Goal: Find contact information

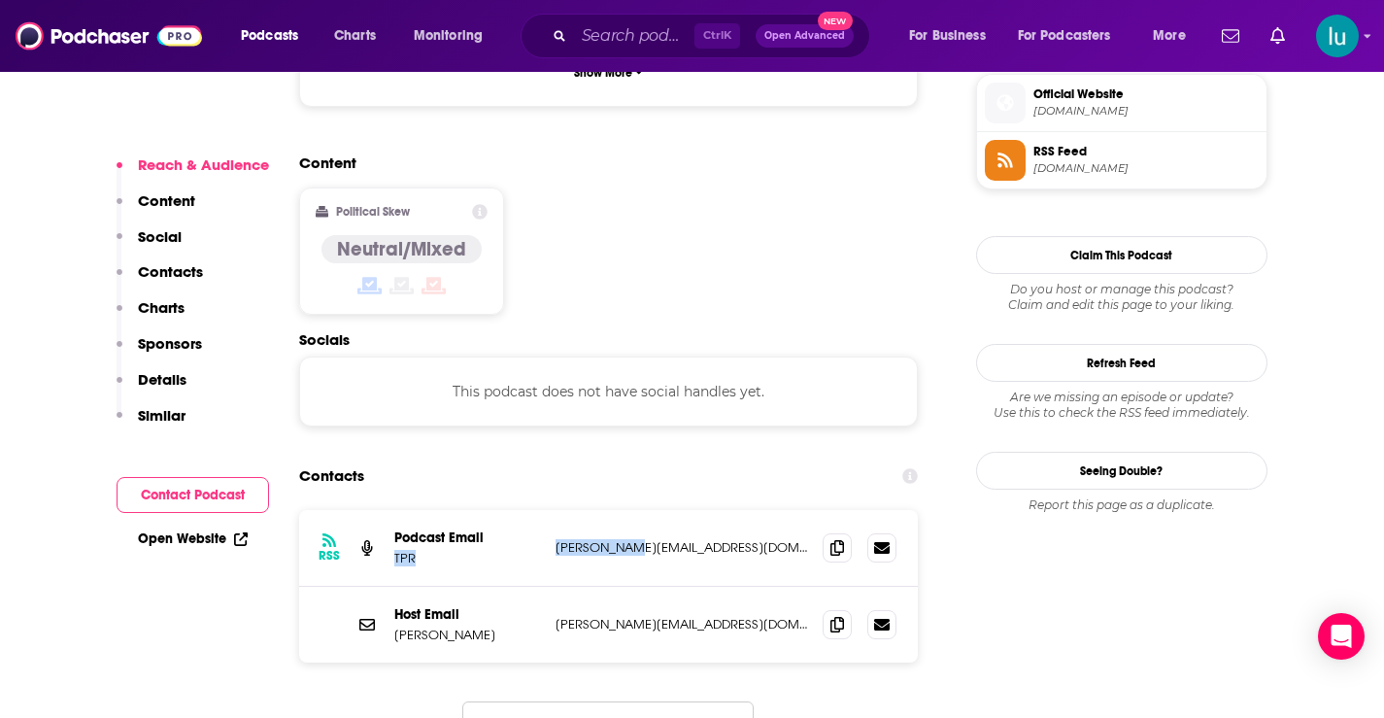
drag, startPoint x: 642, startPoint y: 481, endPoint x: 576, endPoint y: 470, distance: 66.9
click at [540, 510] on div "RSS Podcast Email TPR dan@tpr.org dan@tpr.org" at bounding box center [609, 548] width 620 height 77
copy div "TPR dan@tpr.org"
drag, startPoint x: 645, startPoint y: 557, endPoint x: 557, endPoint y: 559, distance: 88.4
click at [548, 587] on div "Host Email Yvette Benavides yvette@tpr.org yvette@tpr.org" at bounding box center [609, 625] width 620 height 76
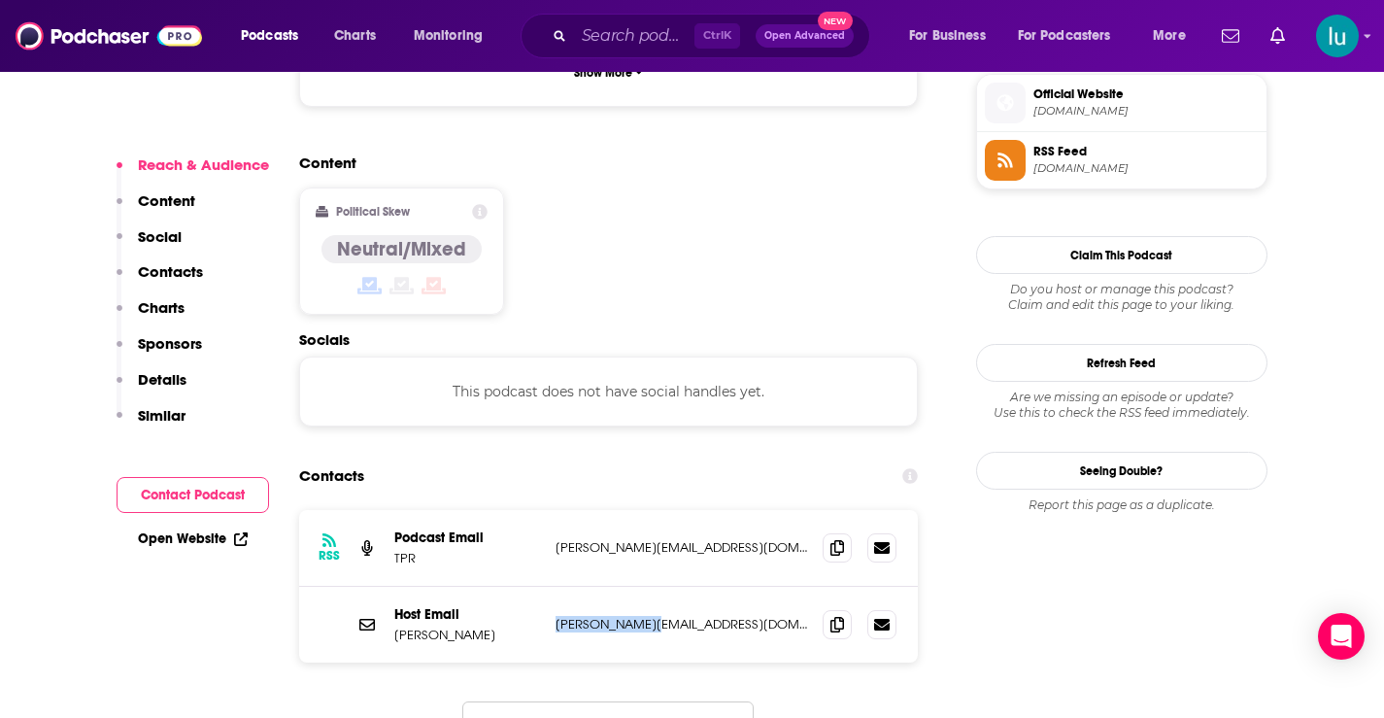
copy p "yvette@tpr.org"
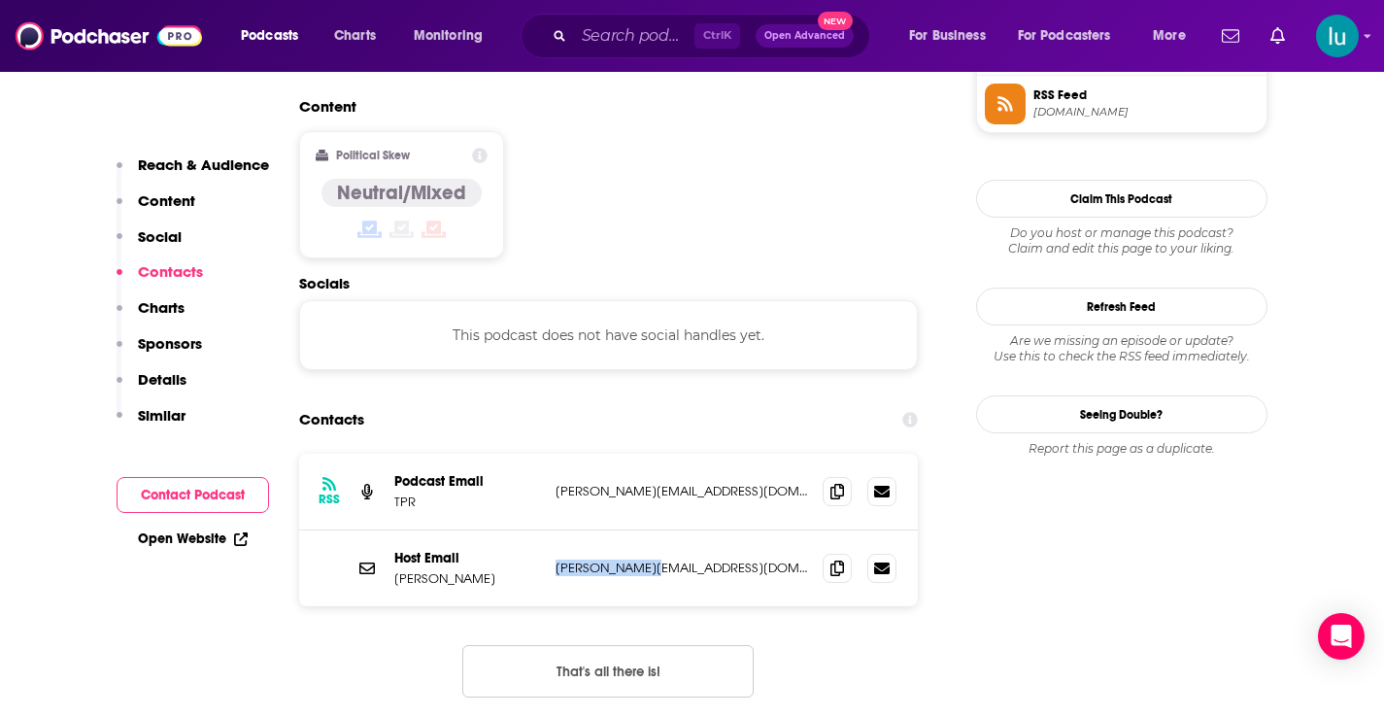
scroll to position [1490, 0]
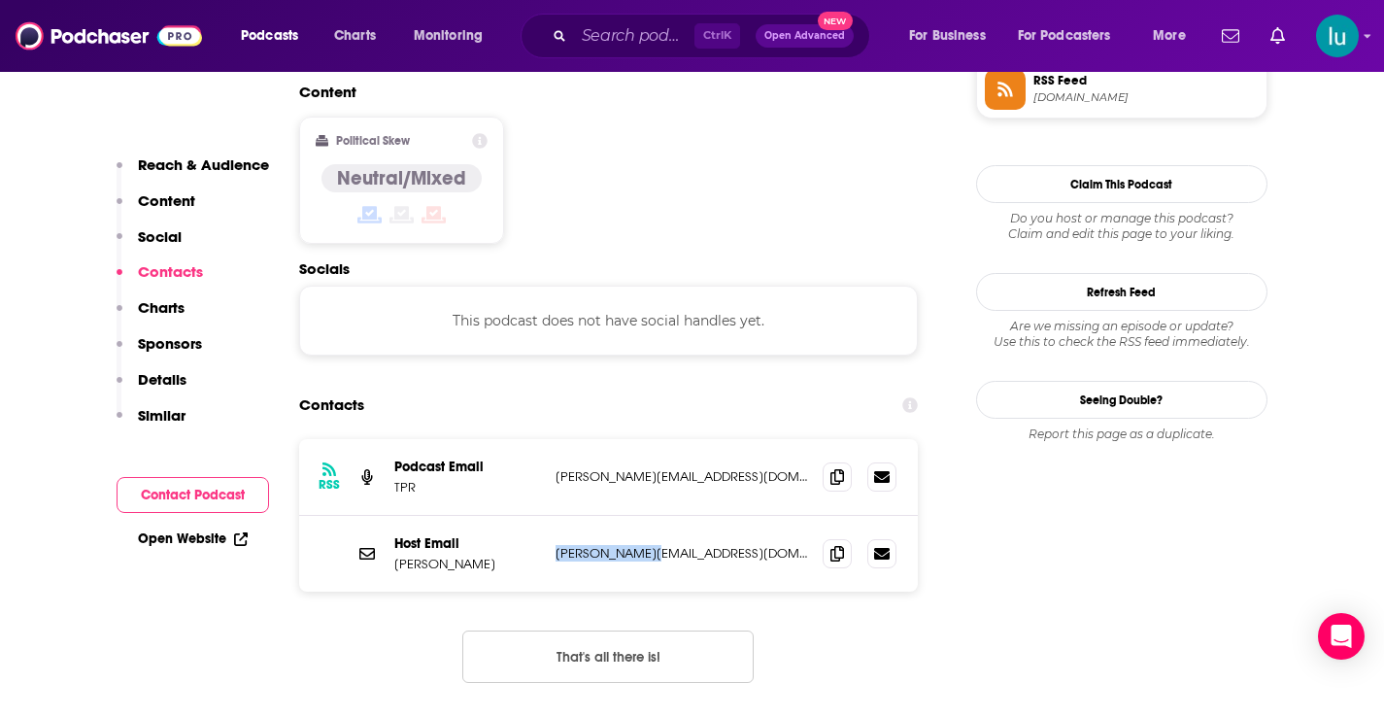
copy p "yvette@tpr.org"
drag, startPoint x: 641, startPoint y: 410, endPoint x: 550, endPoint y: 407, distance: 91.4
click at [550, 439] on div "RSS Podcast Email TPR dan@tpr.org dan@tpr.org" at bounding box center [609, 477] width 620 height 77
copy p "dan@tpr.org"
